Goal: Task Accomplishment & Management: Manage account settings

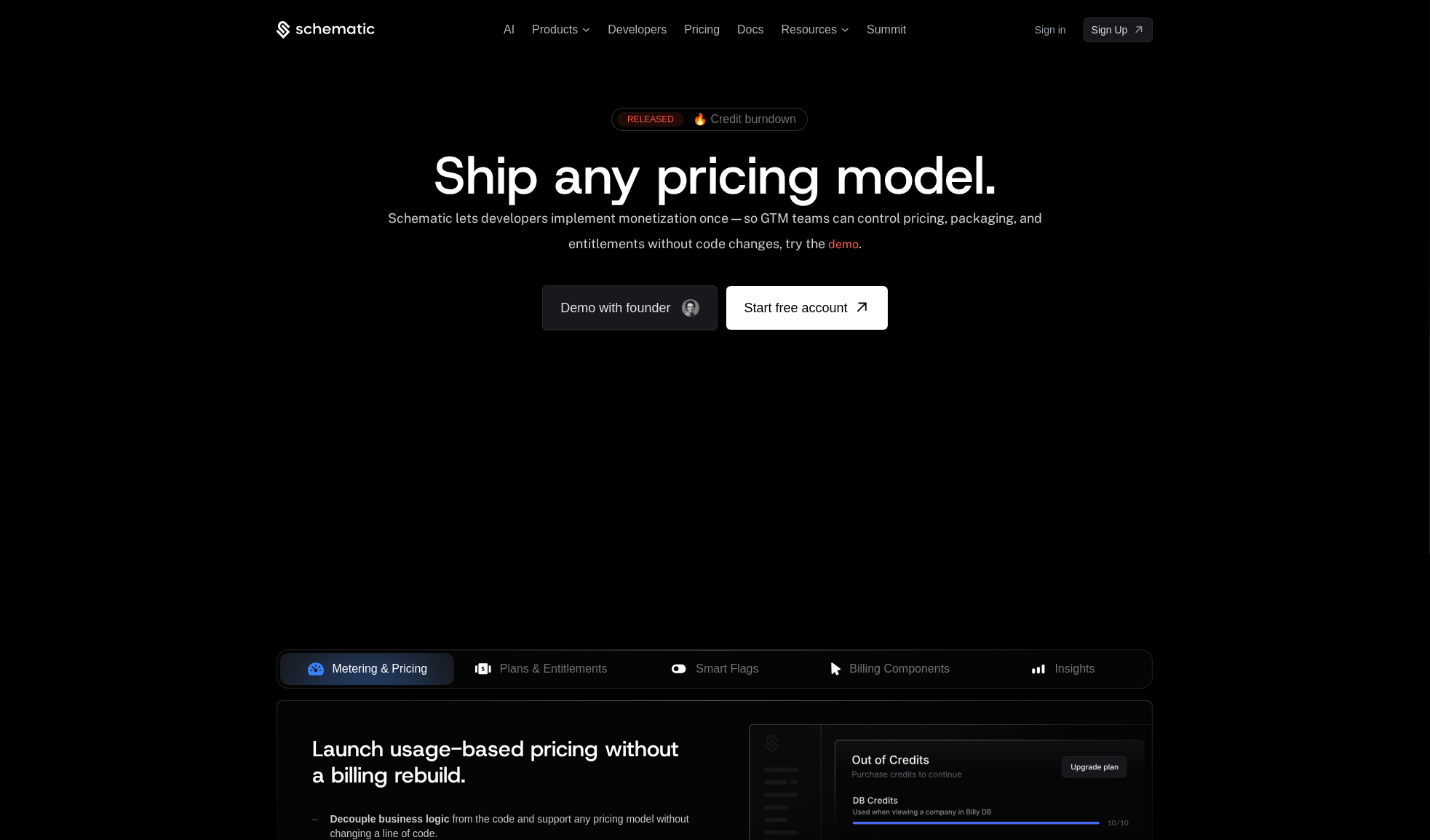
click at [1044, 30] on link "Sign in" at bounding box center [1049, 29] width 31 height 23
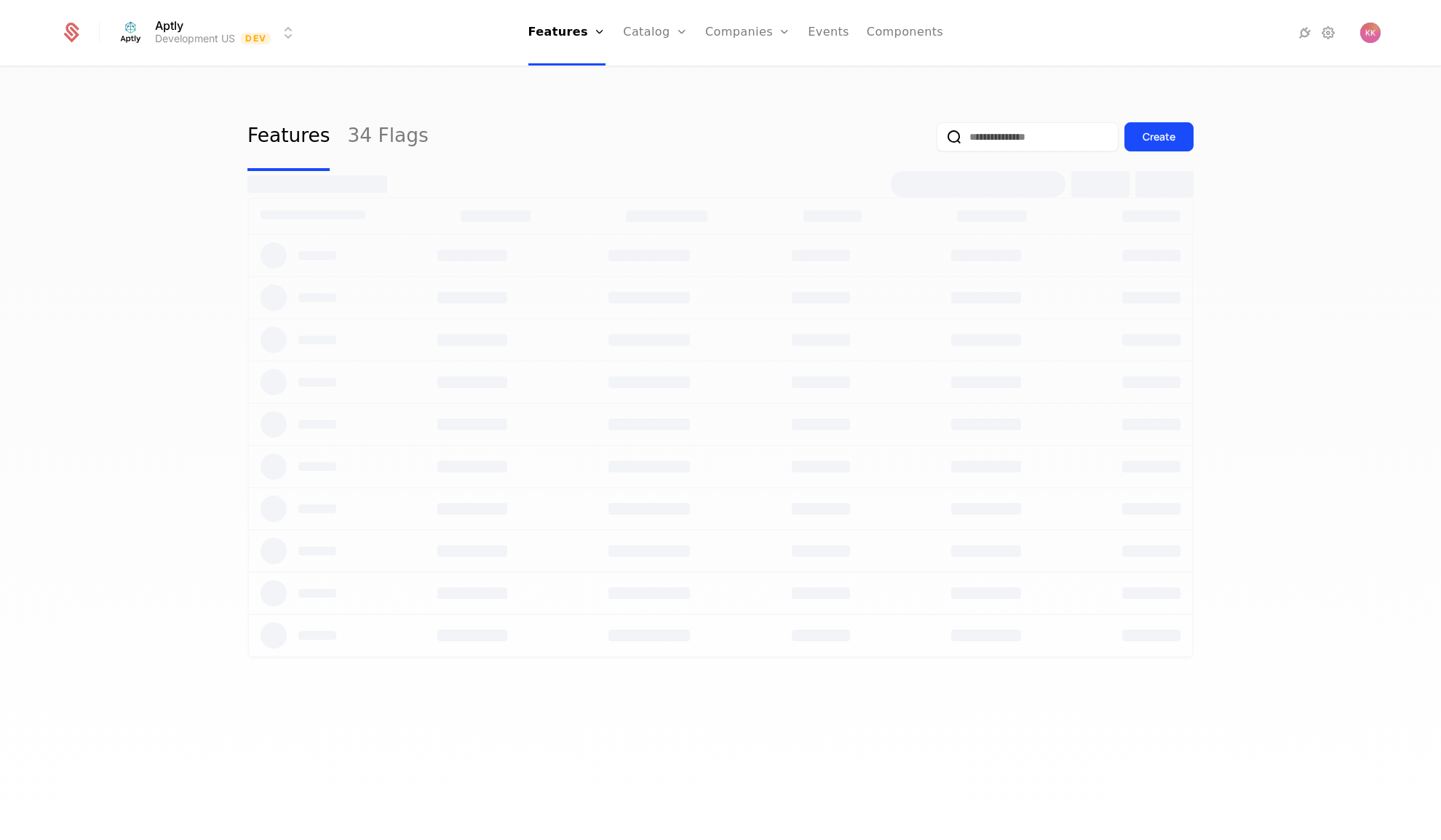
select select "***"
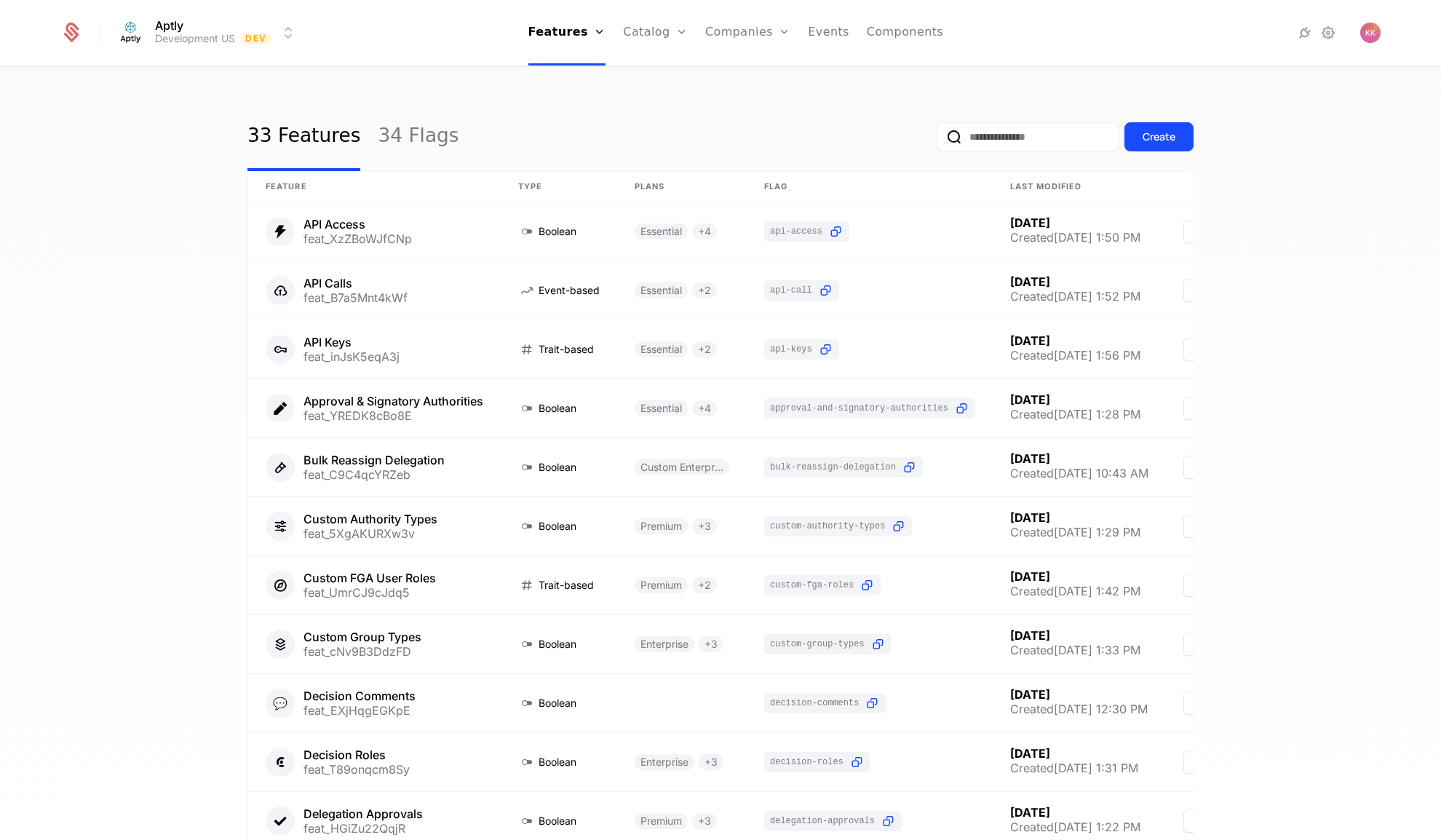
click at [654, 77] on link "Plans" at bounding box center [678, 72] width 75 height 12
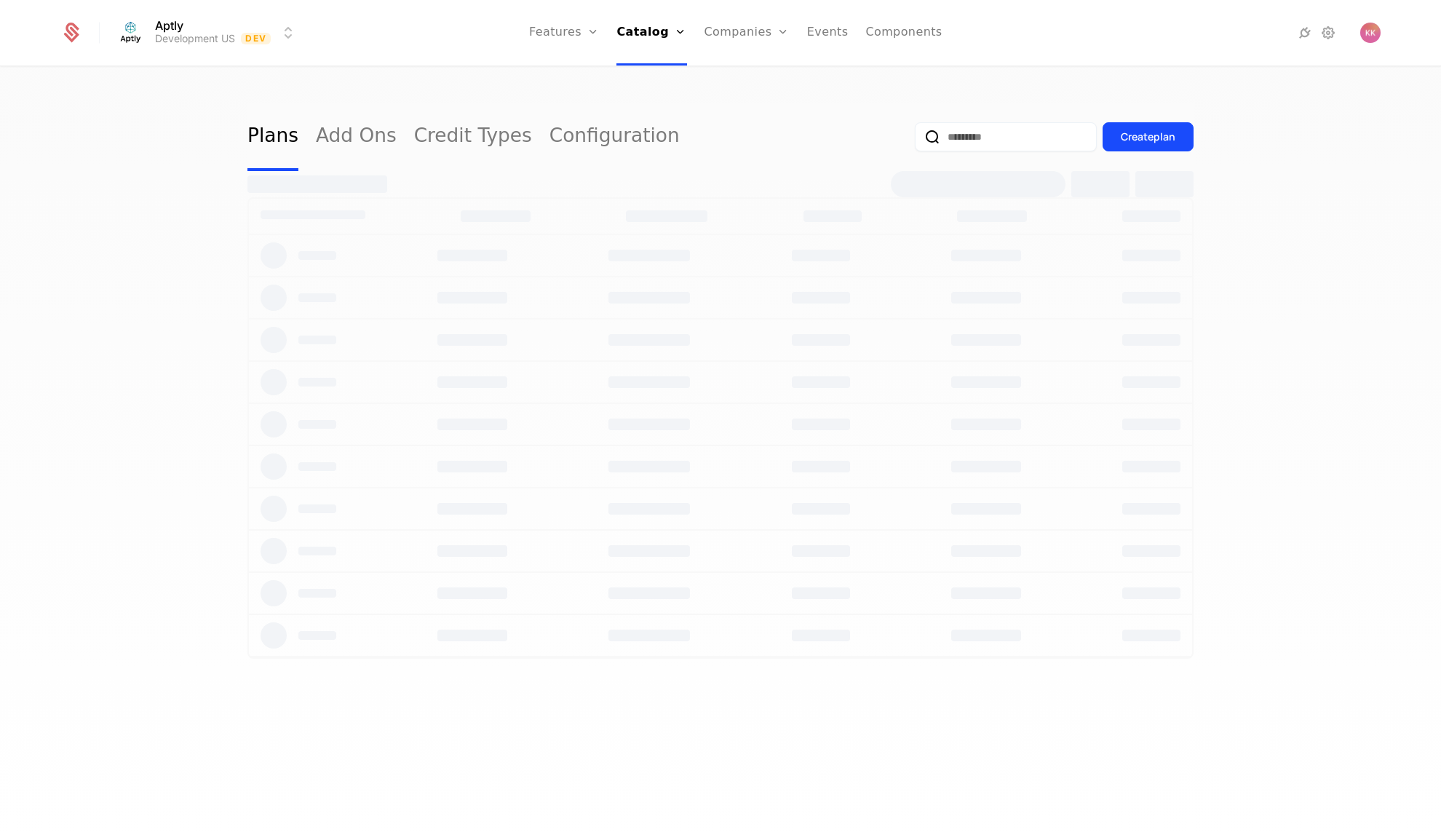
select select "***"
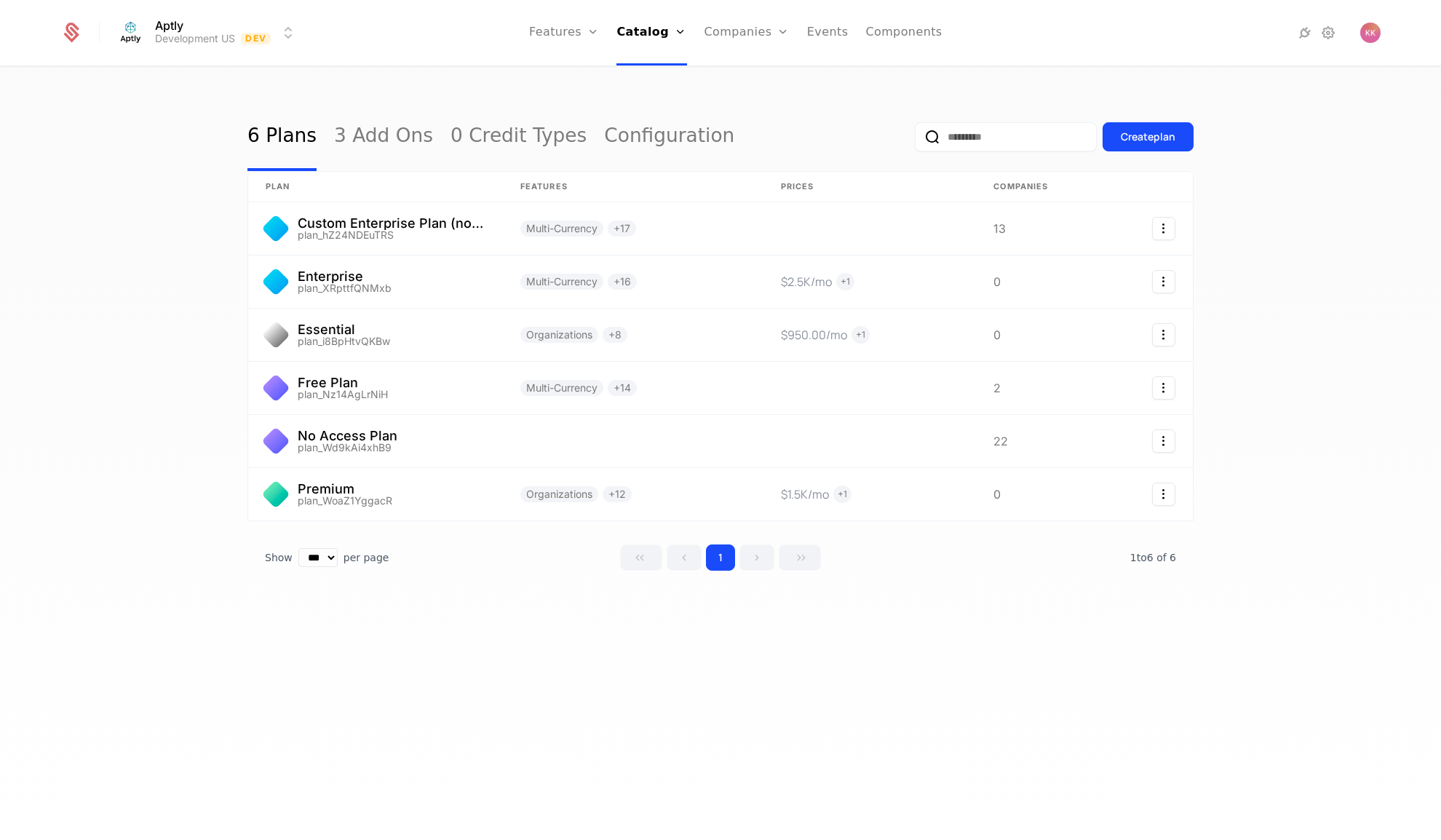
click at [659, 146] on link "Configuration" at bounding box center [671, 141] width 75 height 12
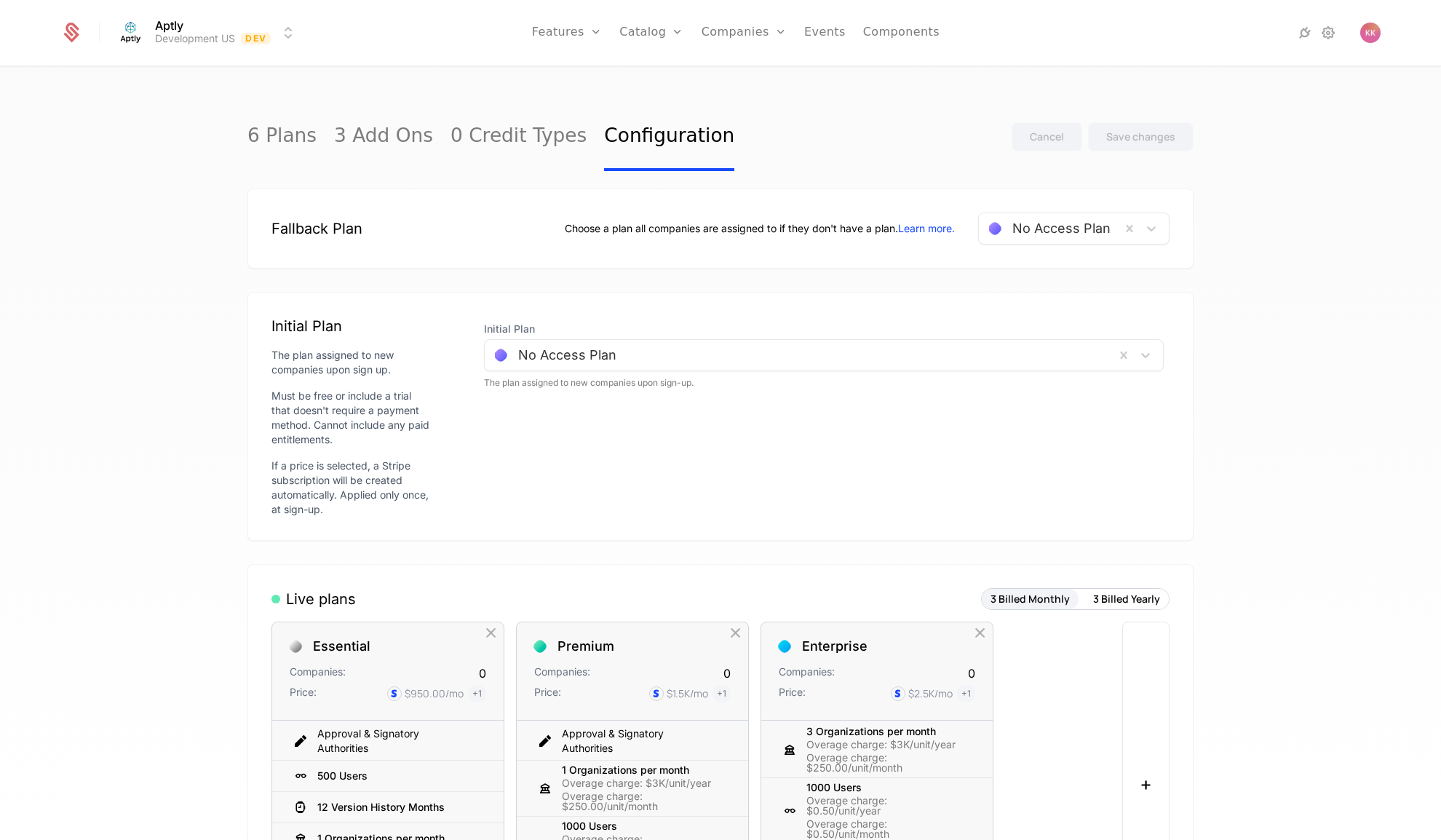
click at [683, 342] on div "No Access Plan" at bounding box center [799, 355] width 630 height 26
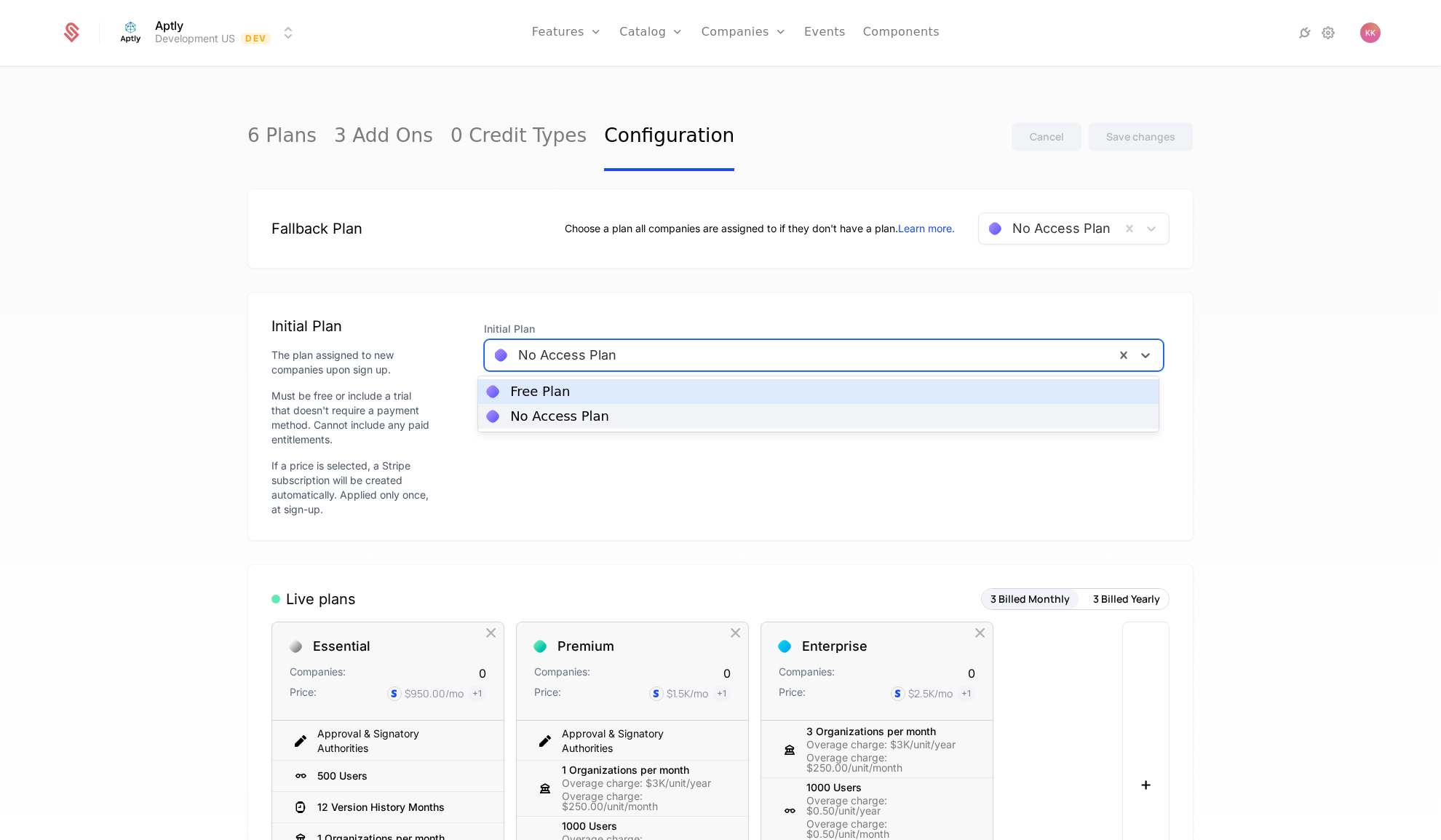
click at [695, 297] on div "Initial Plan The plan assigned to new companies upon sign up. Must be free or i…" at bounding box center [720, 417] width 946 height 249
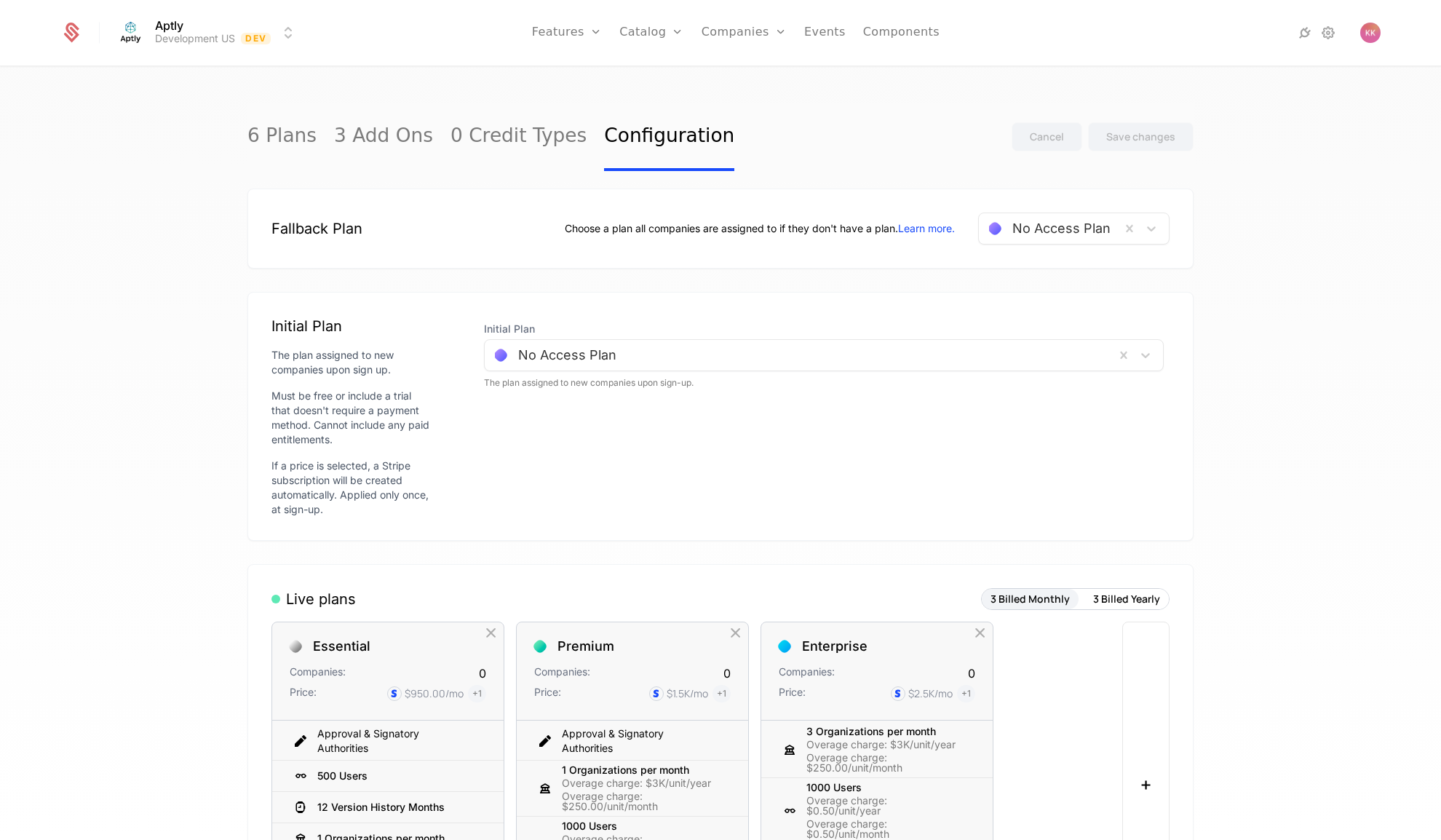
click at [225, 36] on html "Aptly Development US Dev Features Features Flags Catalog Plans Add Ons Credits …" at bounding box center [720, 420] width 1441 height 840
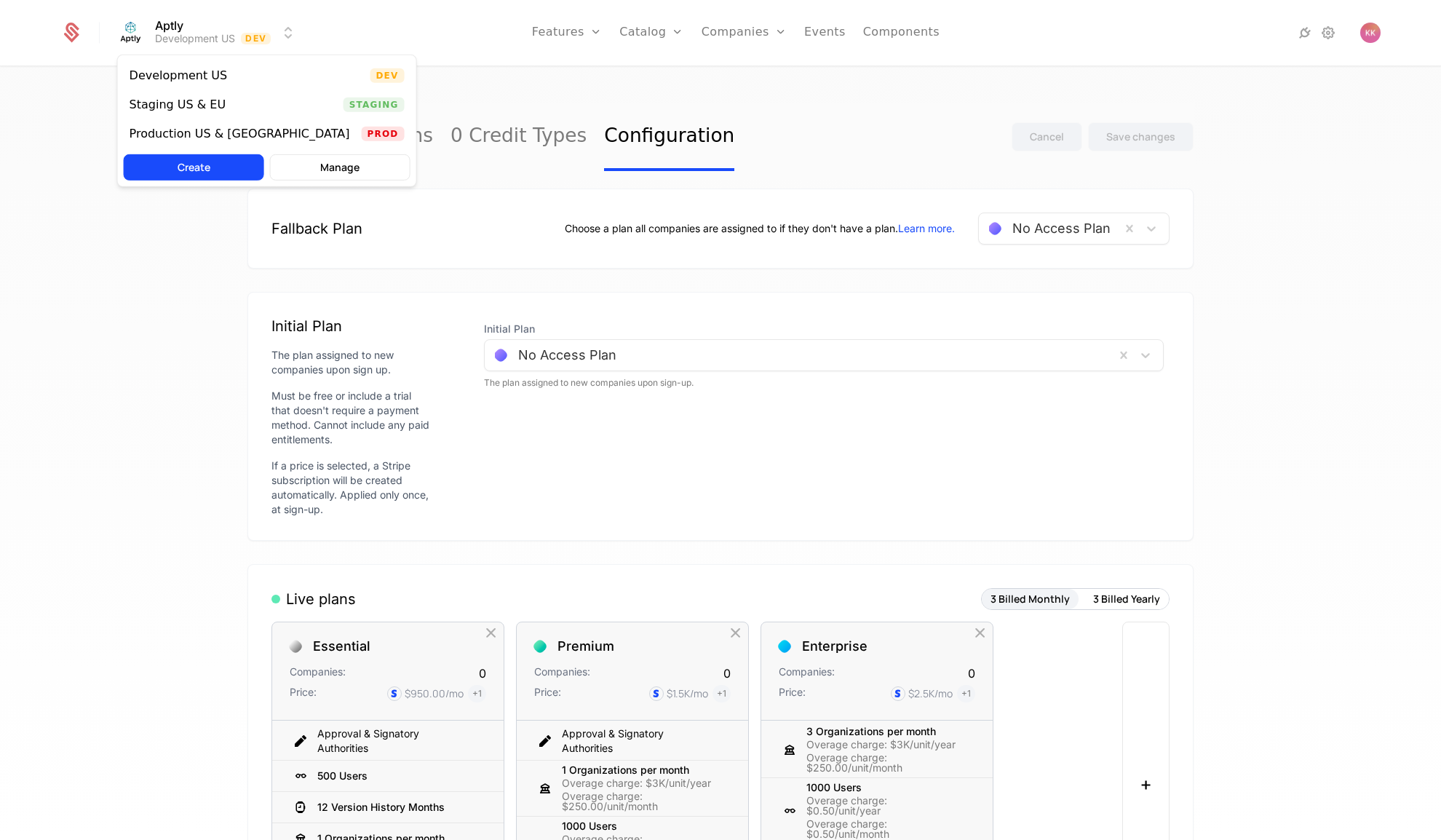
click at [214, 110] on div "Staging US & EU" at bounding box center [177, 105] width 97 height 12
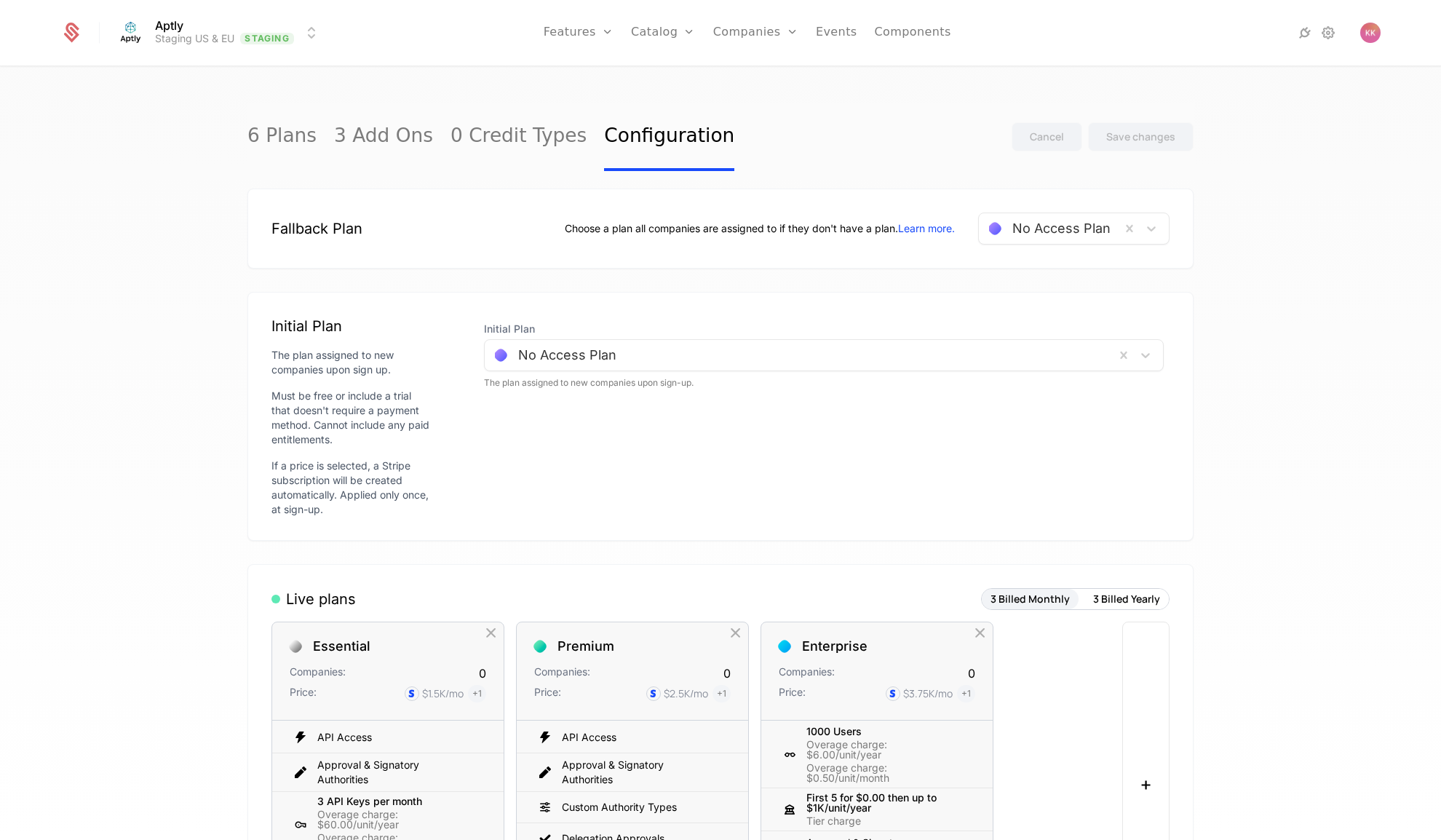
click at [658, 146] on link "Configuration" at bounding box center [686, 141] width 75 height 12
click at [686, 146] on link "Configuration" at bounding box center [686, 141] width 75 height 12
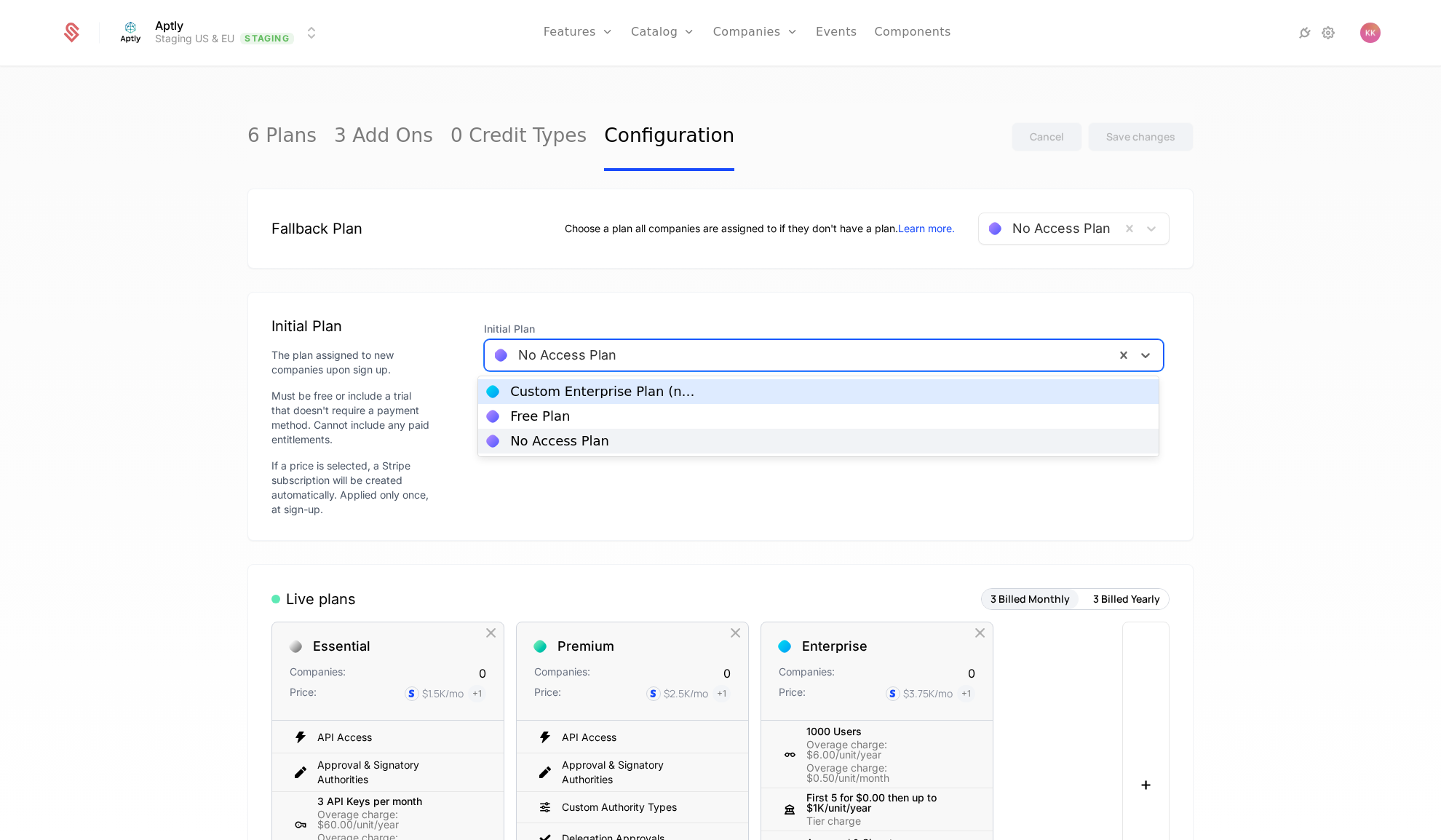
click at [955, 349] on div at bounding box center [799, 355] width 610 height 20
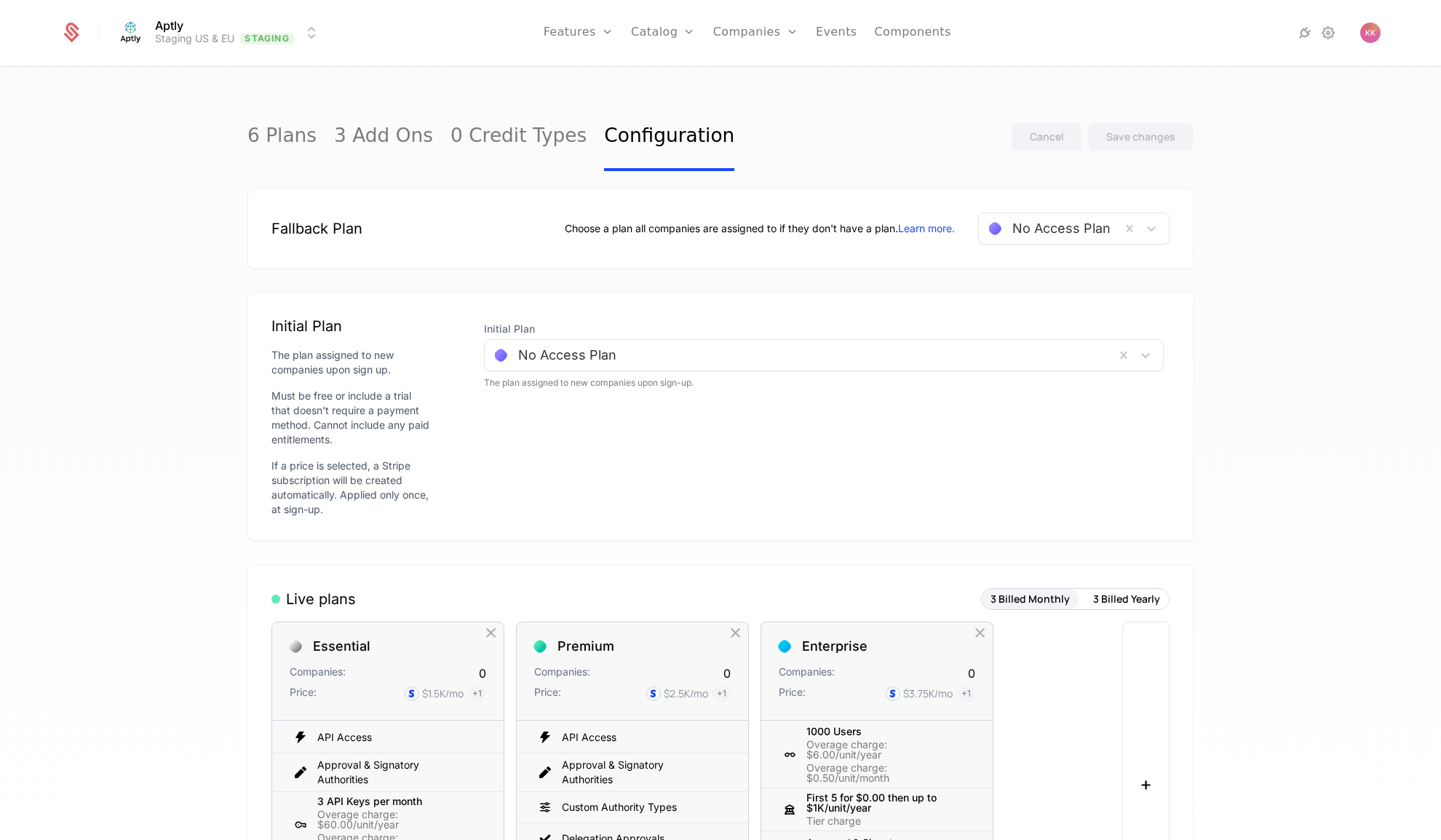
click at [1278, 346] on div "6 Plans 3 Add Ons 0 Credit Types Configuration Cancel Save changes Fallback Pla…" at bounding box center [720, 457] width 1441 height 780
